Goal: Transaction & Acquisition: Purchase product/service

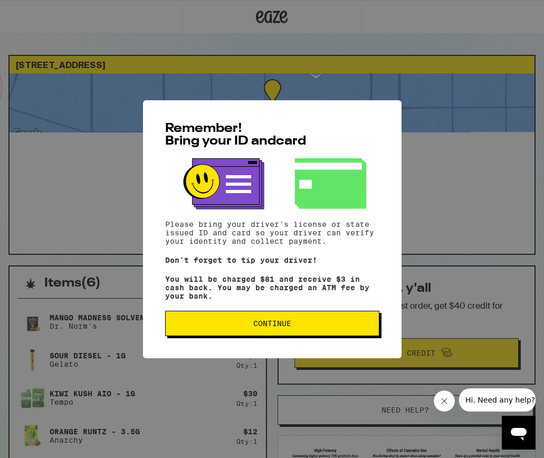
click at [234, 321] on button "Continue" at bounding box center [272, 323] width 214 height 25
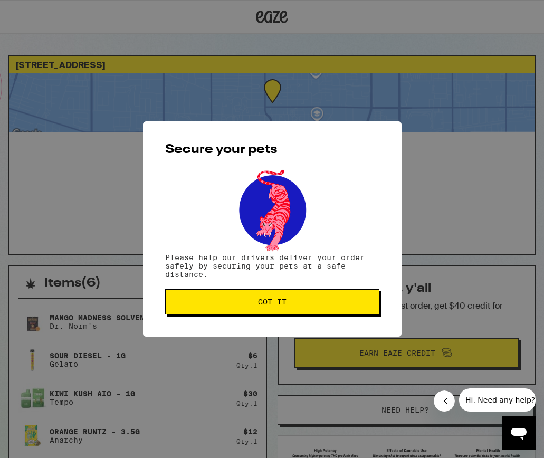
click at [249, 308] on button "Got it" at bounding box center [272, 301] width 214 height 25
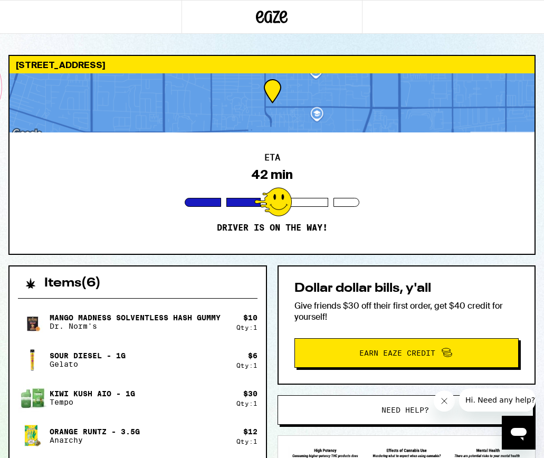
click at [163, 82] on div at bounding box center [272, 102] width 525 height 59
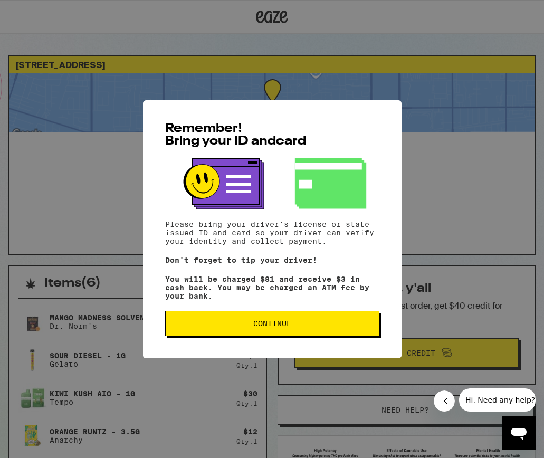
click at [260, 322] on button "Continue" at bounding box center [272, 323] width 214 height 25
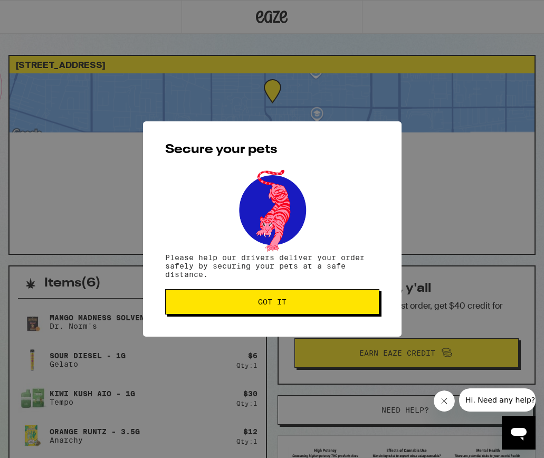
click at [260, 322] on div "Secure your pets Please help our drivers deliver your order safely by securing …" at bounding box center [272, 228] width 259 height 215
click at [265, 306] on span "Got it" at bounding box center [272, 301] width 29 height 7
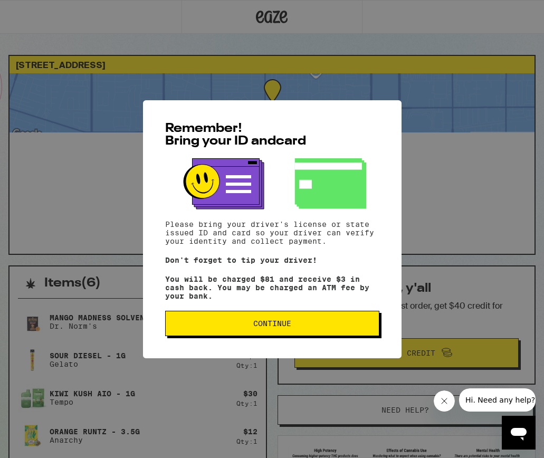
click at [239, 324] on span "Continue" at bounding box center [272, 323] width 196 height 7
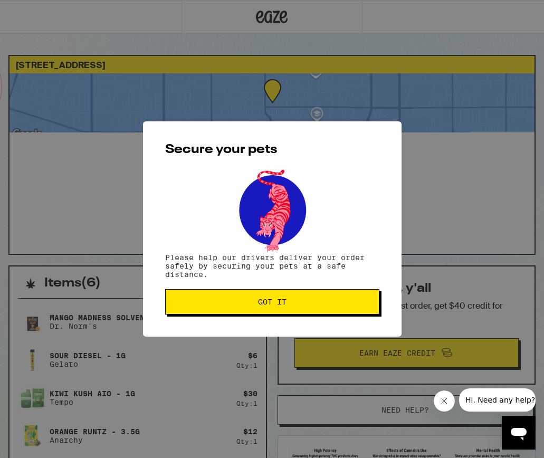
click at [239, 324] on div "Secure your pets Please help our drivers deliver your order safely by securing …" at bounding box center [272, 228] width 259 height 215
click at [250, 306] on span "Got it" at bounding box center [272, 301] width 196 height 7
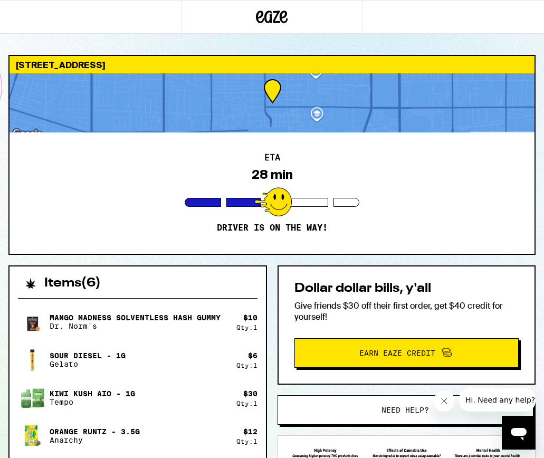
click at [334, 102] on div at bounding box center [272, 102] width 525 height 59
click at [232, 126] on div at bounding box center [272, 102] width 525 height 59
click at [275, 87] on div at bounding box center [272, 102] width 525 height 59
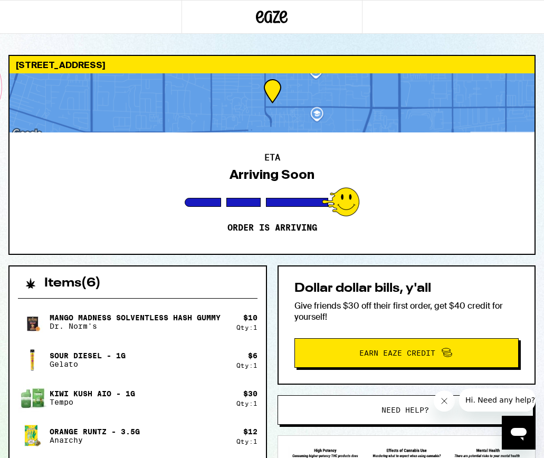
click at [328, 116] on div at bounding box center [272, 102] width 525 height 59
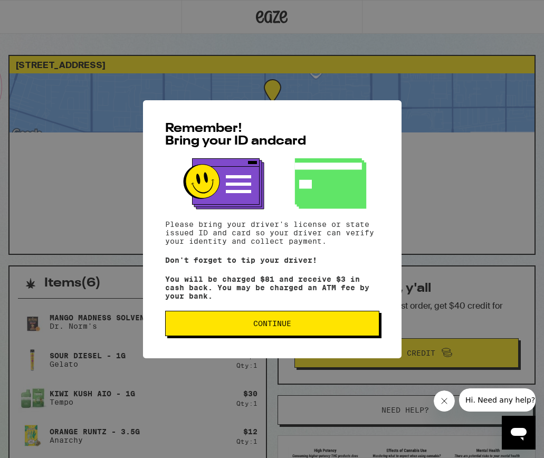
click at [265, 327] on span "Continue" at bounding box center [272, 323] width 38 height 7
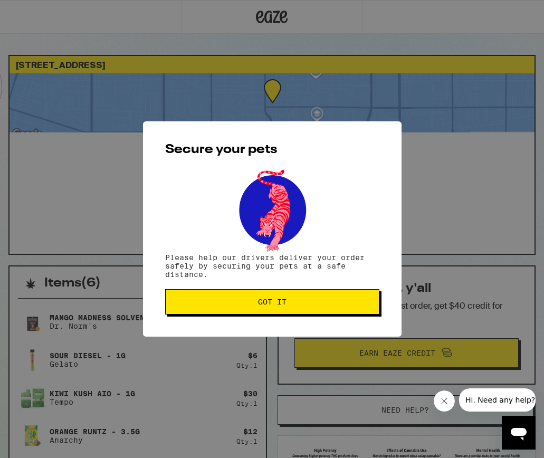
click at [285, 306] on span "Got it" at bounding box center [272, 301] width 29 height 7
